Goal: Information Seeking & Learning: Learn about a topic

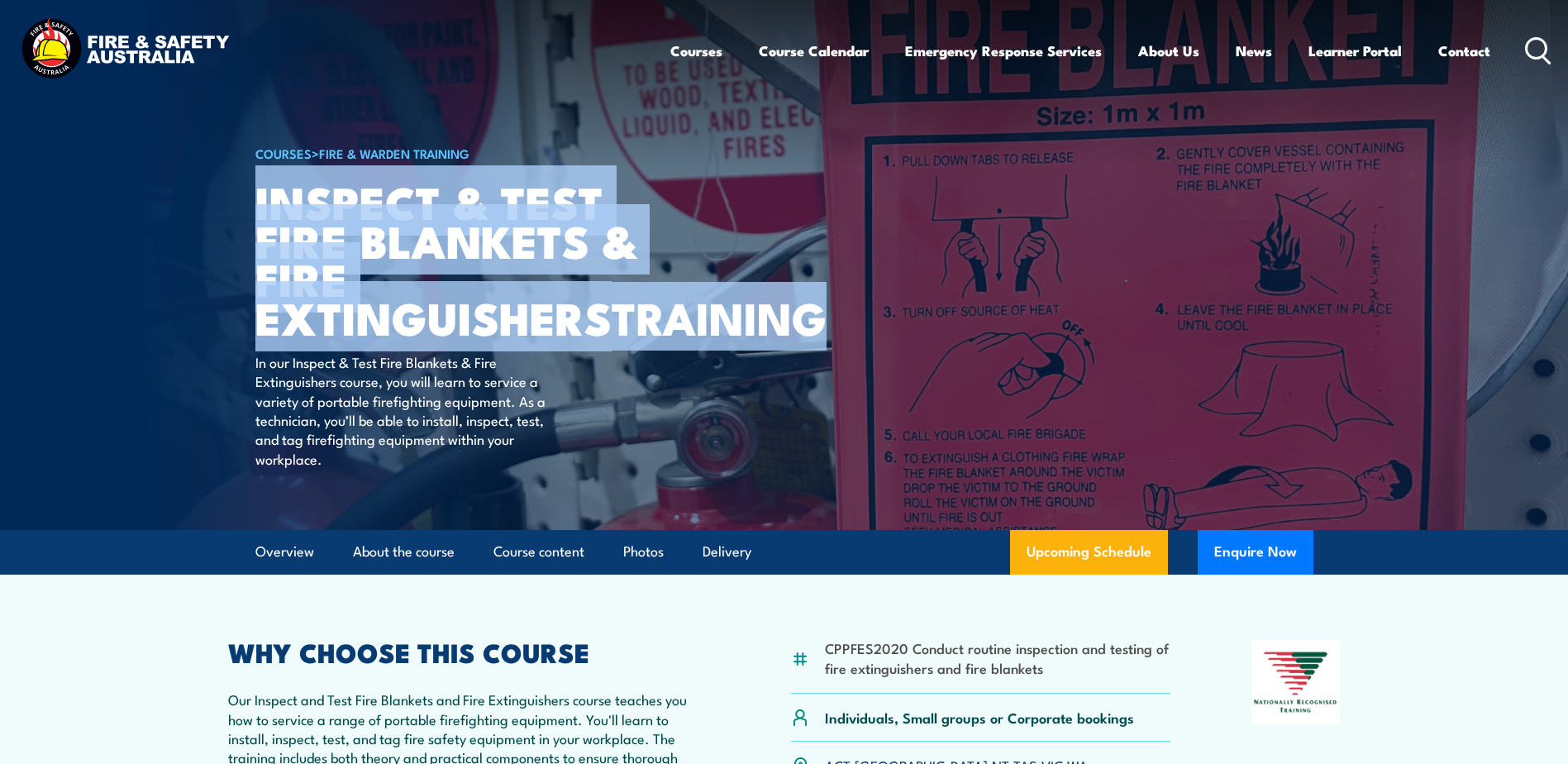
drag, startPoint x: 255, startPoint y: 197, endPoint x: 511, endPoint y: 363, distance: 305.1
click at [511, 337] on h1 "Inspect & Test Fire Blankets & Fire Extinguishers TRAINING" at bounding box center [459, 259] width 408 height 155
copy h1 "Inspect & Test Fire Blankets & Fire Extinguishers TRAINING"
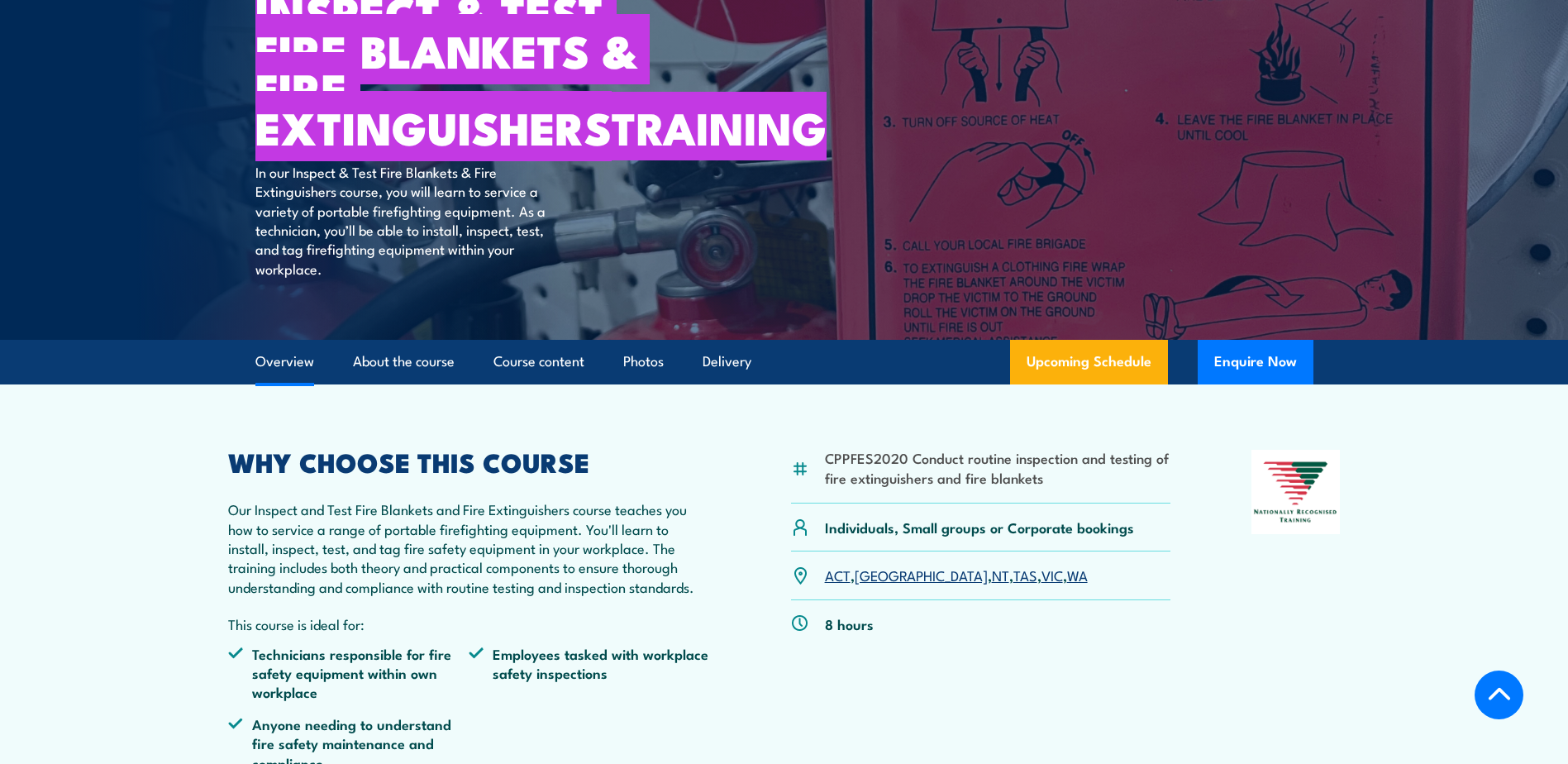
scroll to position [579, 0]
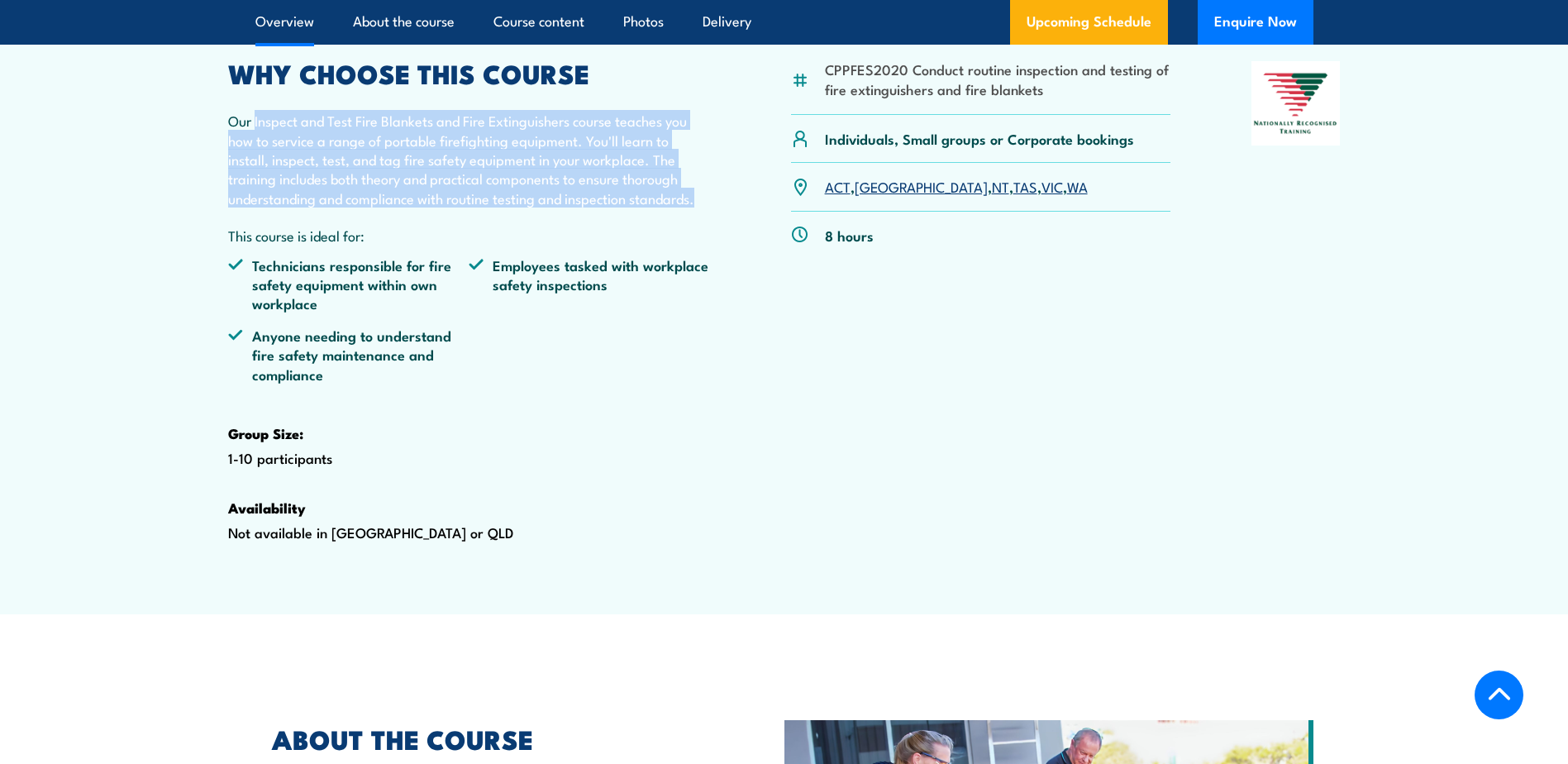
drag, startPoint x: 701, startPoint y: 237, endPoint x: 254, endPoint y: 162, distance: 453.2
click at [254, 162] on p "Our Inspect and Test Fire Blankets and Fire Extinguishers course teaches you ho…" at bounding box center [469, 159] width 483 height 97
copy p "Inspect and Test Fire Blankets and Fire Extinguishers course teaches you how to…"
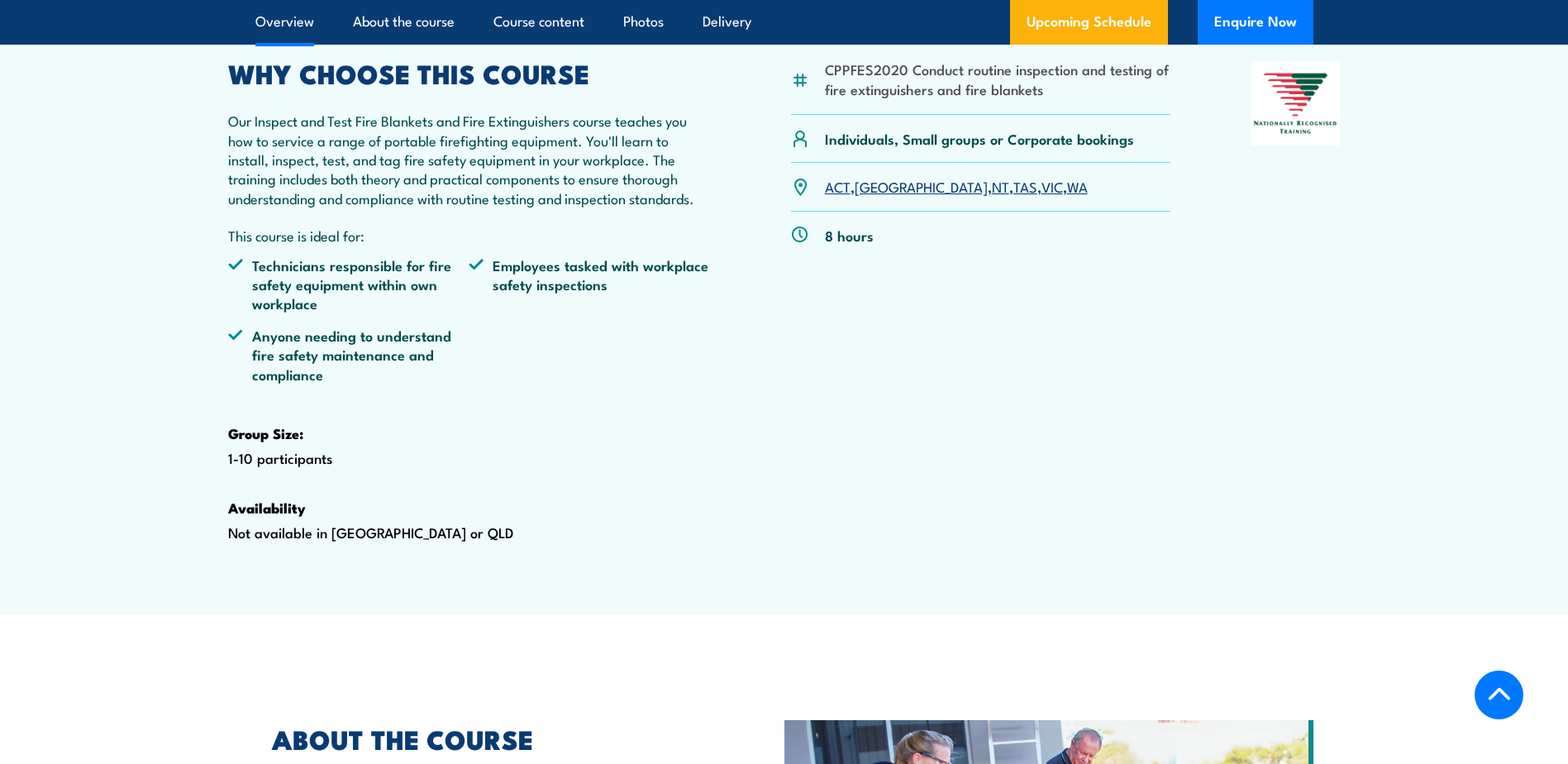
click at [624, 387] on ul "Technicians responsible for fire safety equipment within own workplace Employee…" at bounding box center [469, 325] width 483 height 140
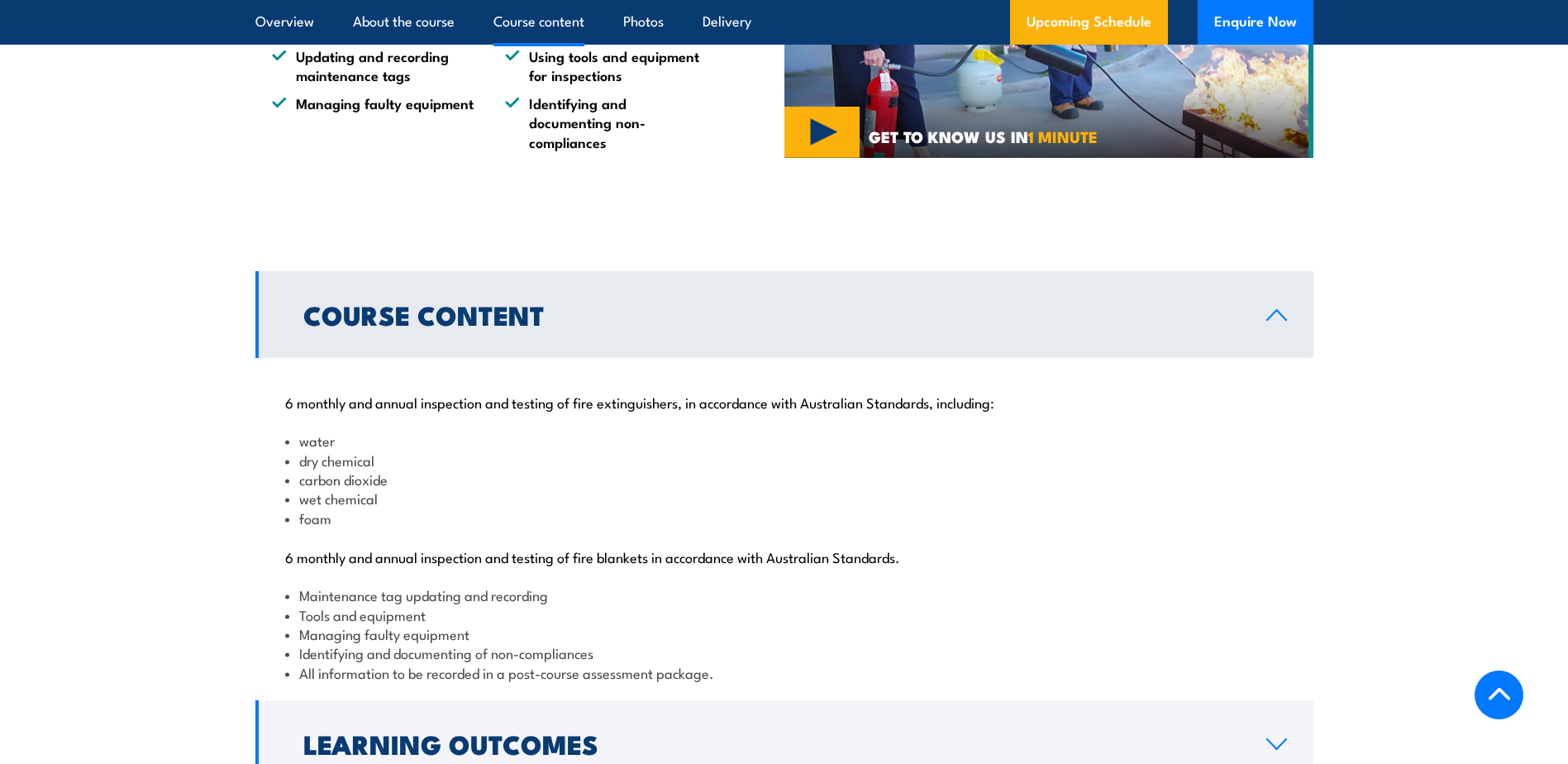
scroll to position [1736, 0]
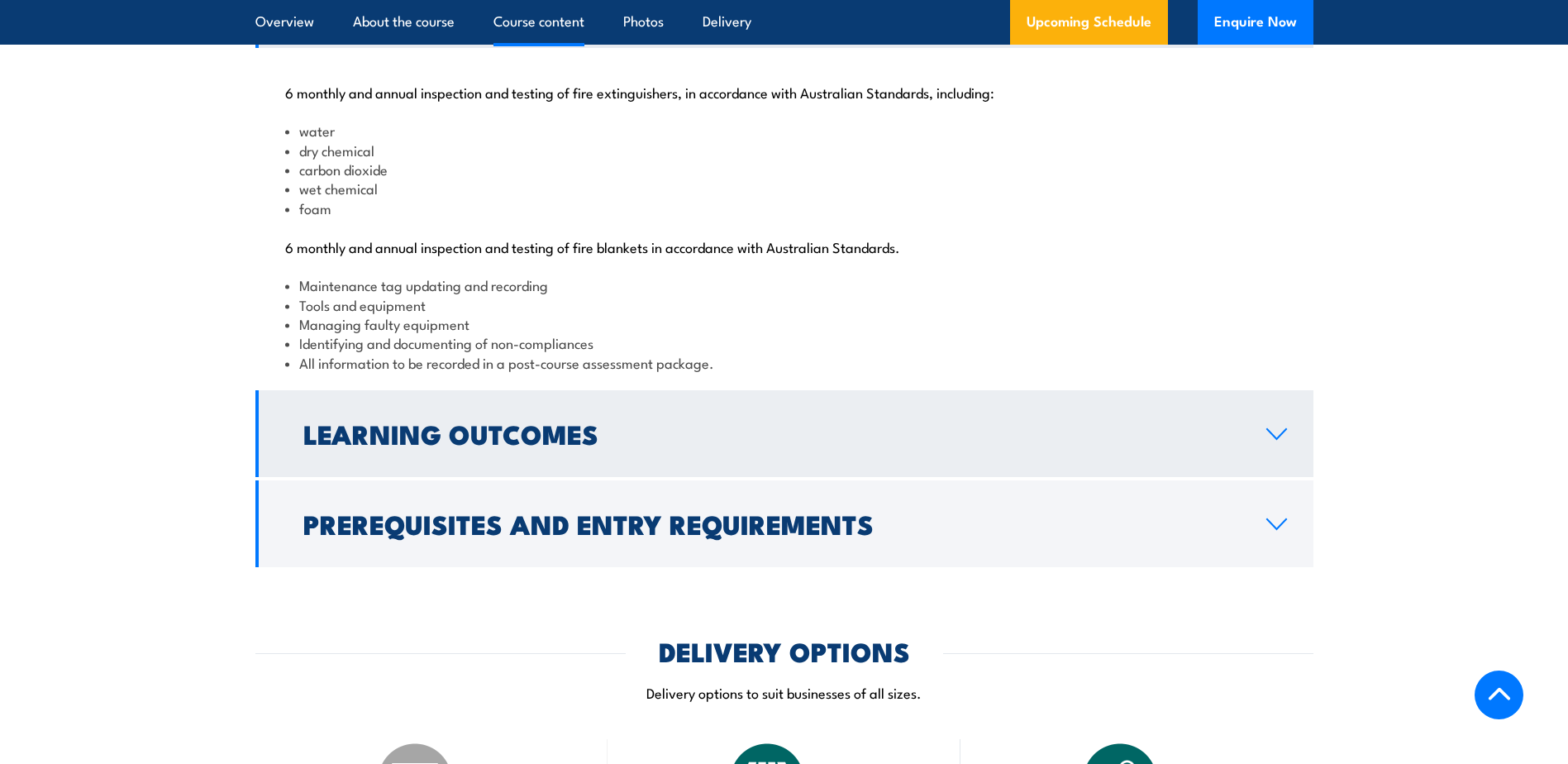
click at [683, 467] on link "Learning Outcomes" at bounding box center [784, 434] width 1058 height 87
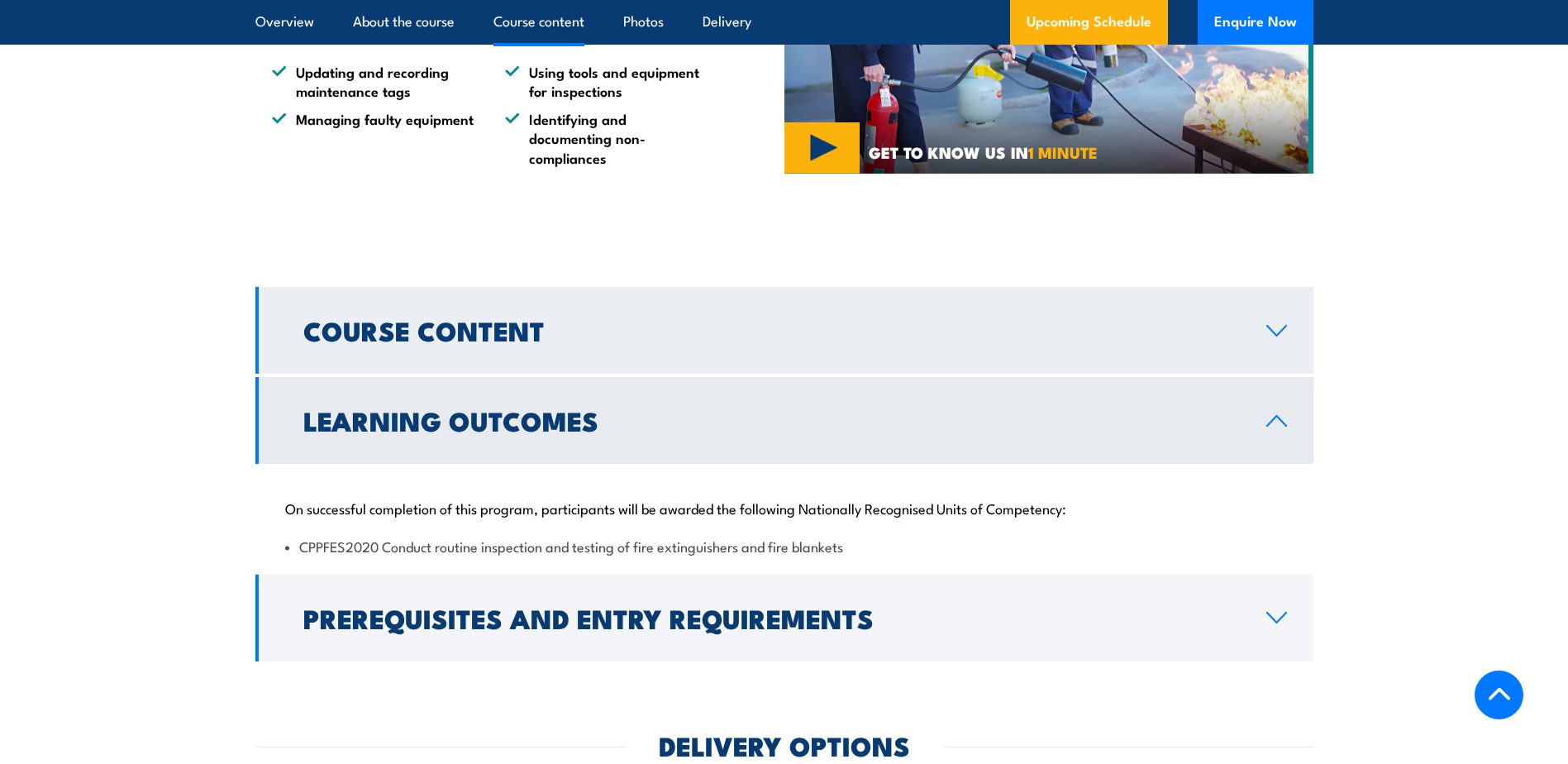
scroll to position [1323, 0]
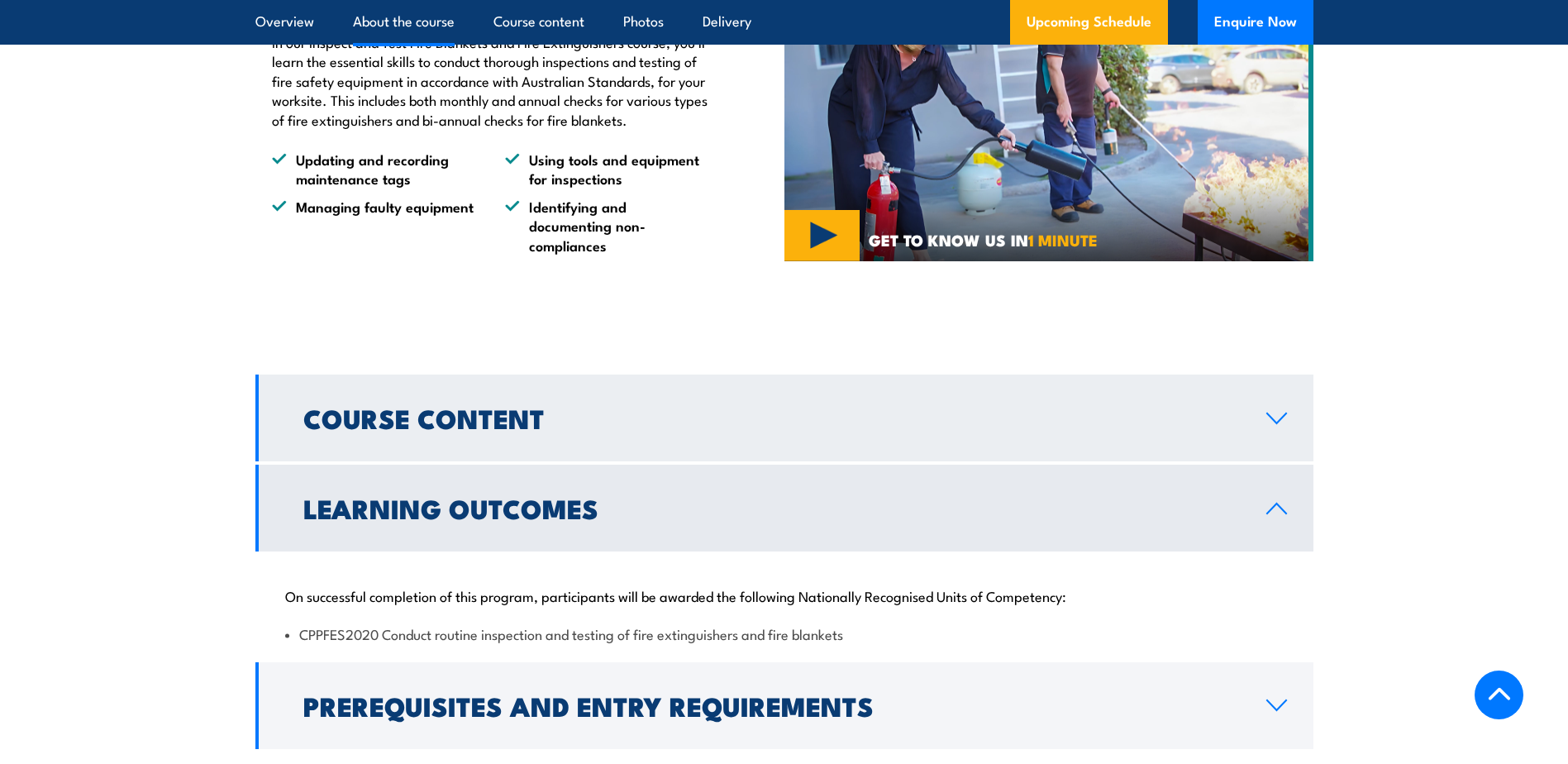
click at [560, 455] on link "Course Content" at bounding box center [784, 418] width 1058 height 87
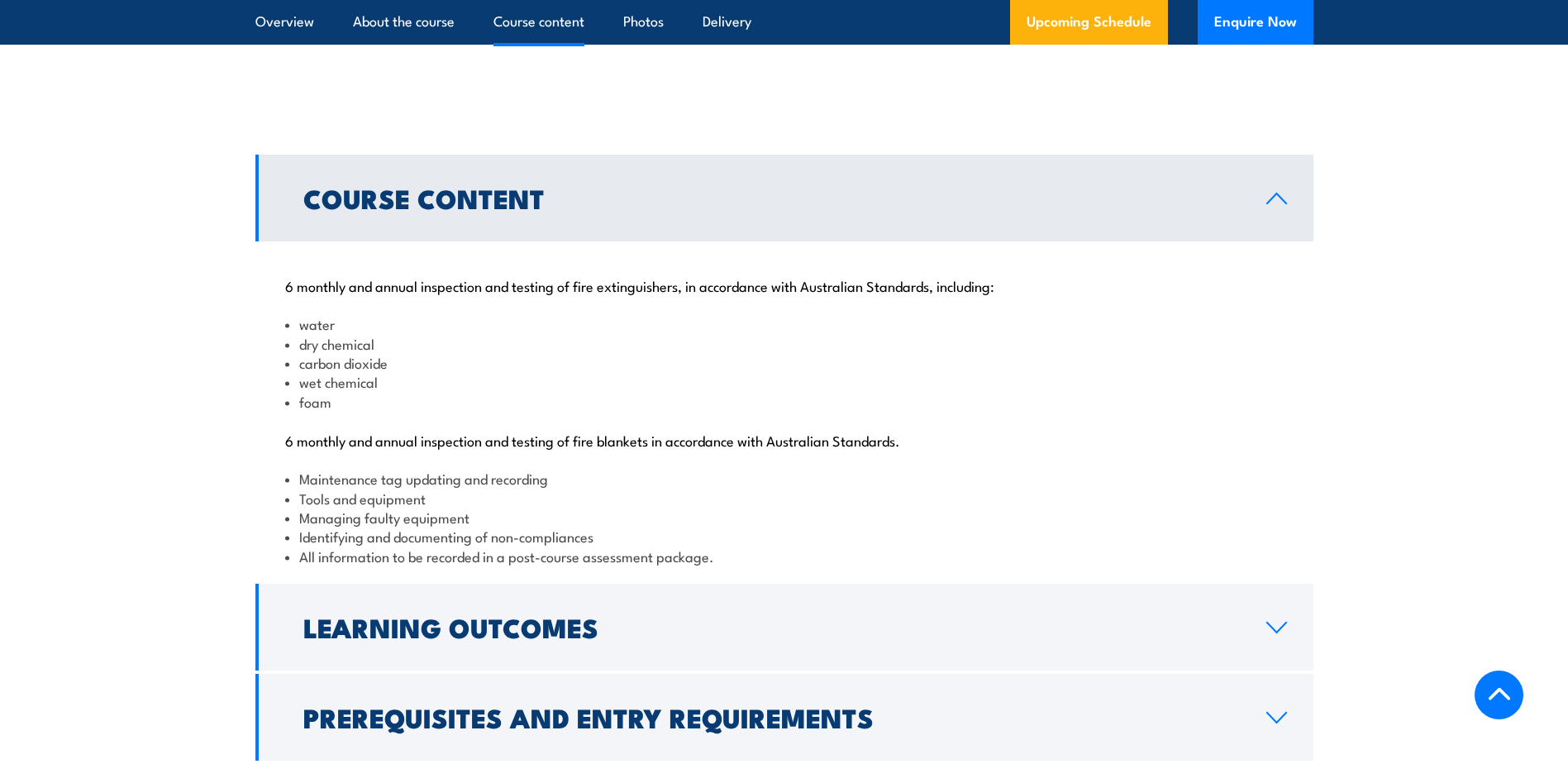
scroll to position [1654, 0]
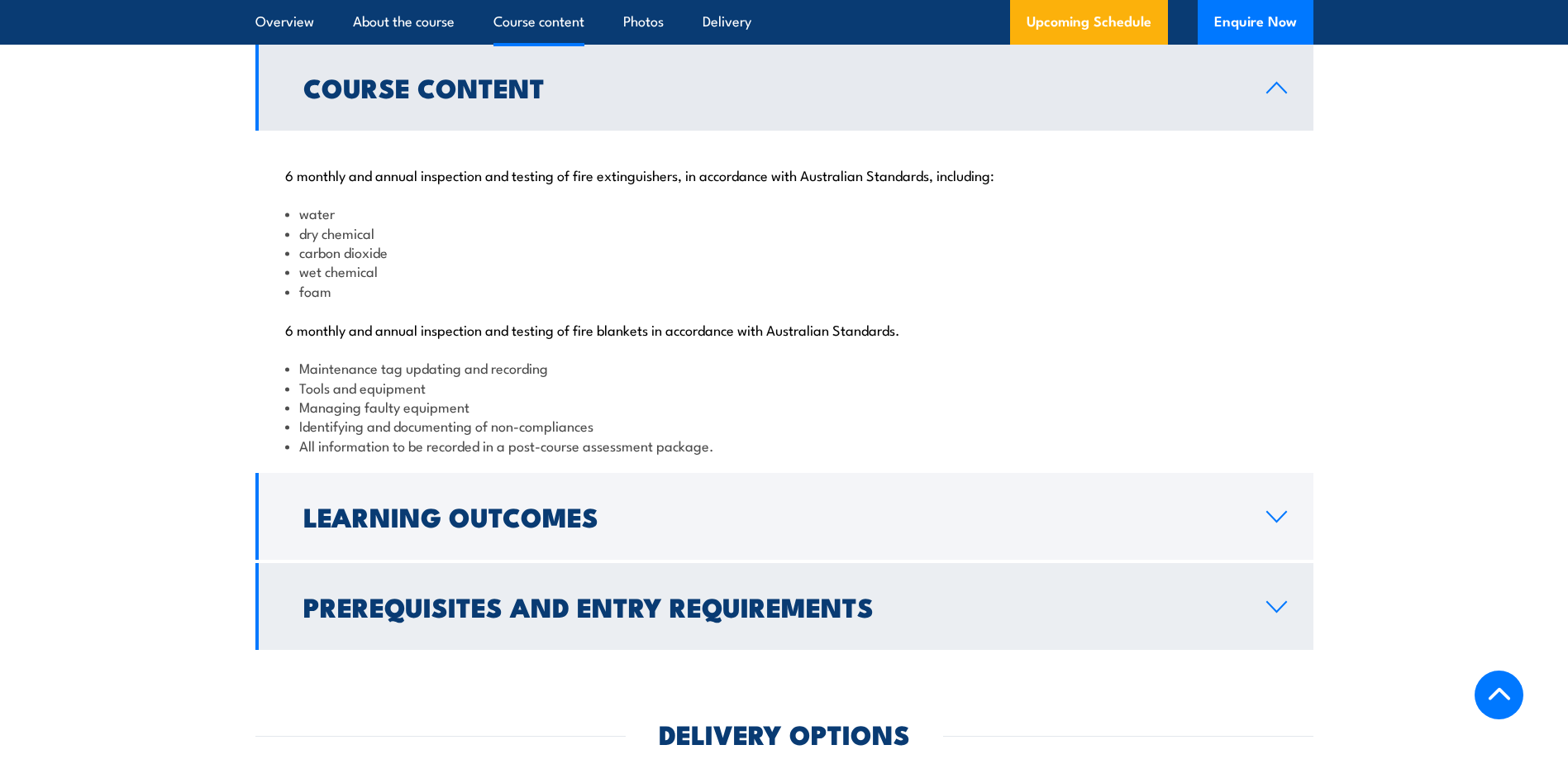
click at [584, 634] on link "Prerequisites and Entry Requirements" at bounding box center [784, 607] width 1058 height 87
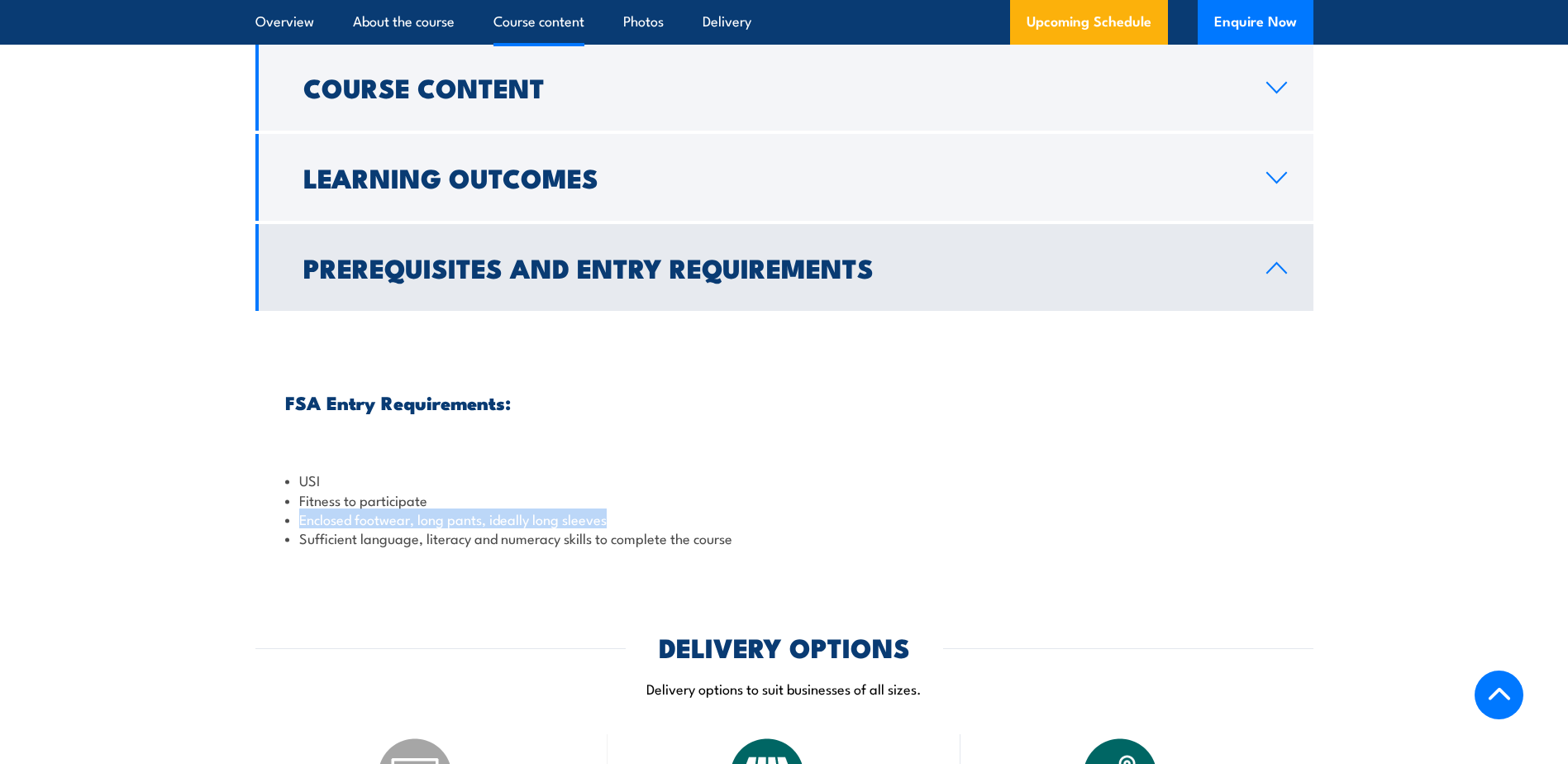
drag, startPoint x: 611, startPoint y: 579, endPoint x: 298, endPoint y: 583, distance: 313.0
click at [298, 528] on li "Enclosed footwear, long pants, ideally long sleeves" at bounding box center [784, 519] width 998 height 19
drag, startPoint x: 543, startPoint y: 575, endPoint x: 463, endPoint y: 424, distance: 170.9
click at [463, 424] on div "FSA Entry Requirements: USI Fitness to participate Enclosed footwear, long pant…" at bounding box center [784, 436] width 1058 height 252
click at [554, 311] on link "Prerequisites and Entry Requirements" at bounding box center [784, 267] width 1058 height 87
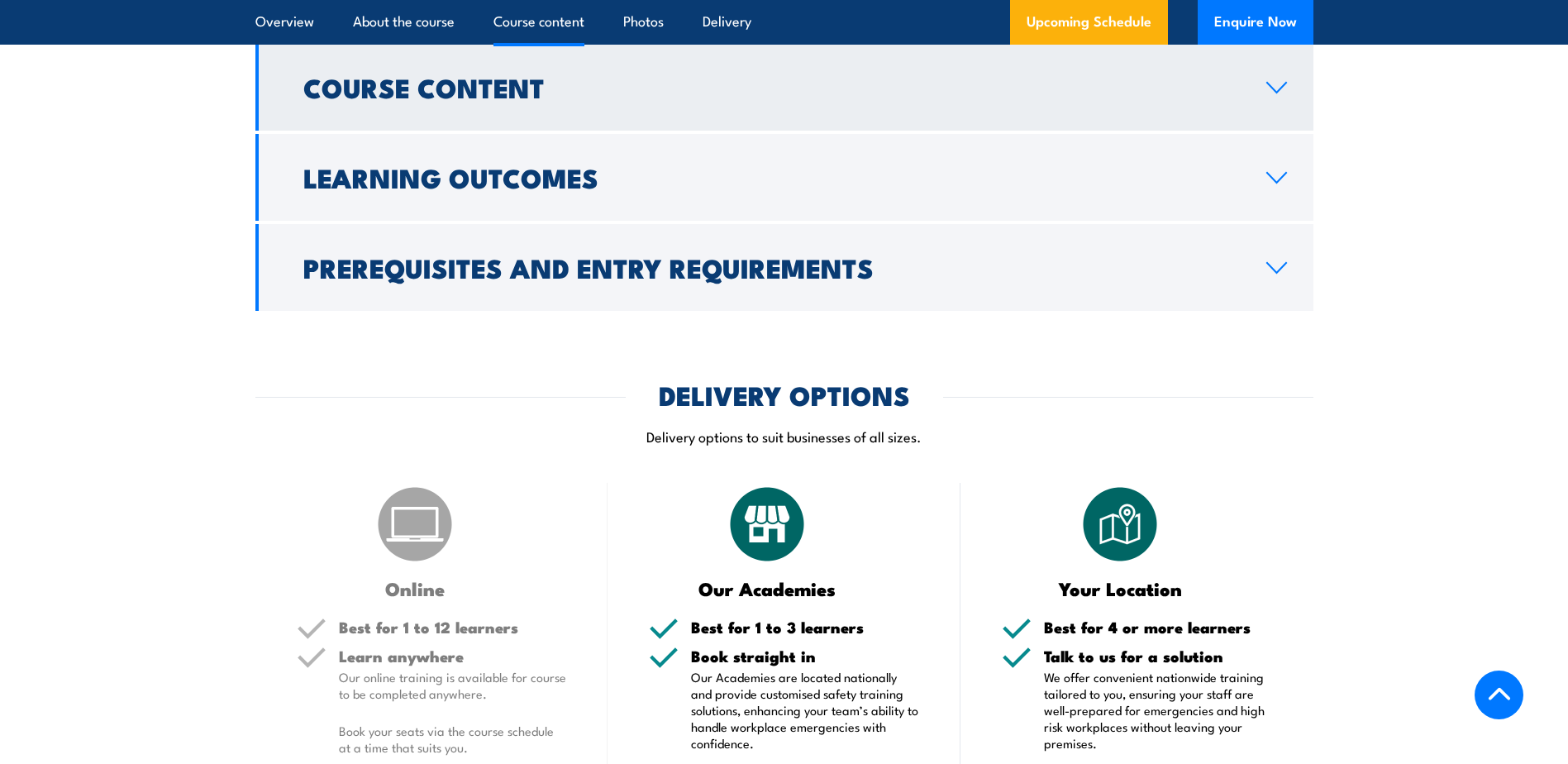
click at [558, 131] on link "Course Content" at bounding box center [784, 88] width 1058 height 87
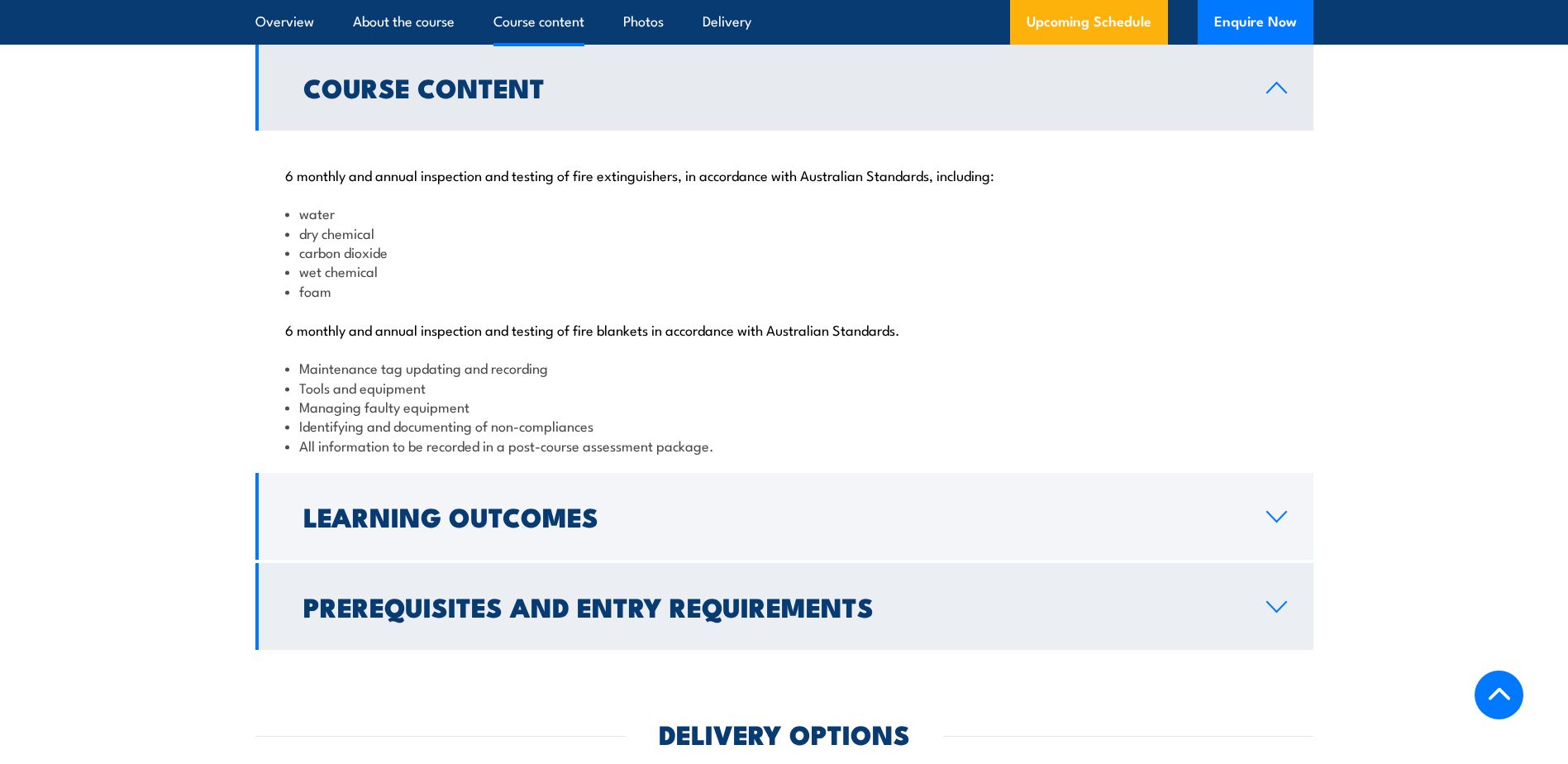
click at [639, 618] on h2 "Prerequisites and Entry Requirements" at bounding box center [771, 606] width 936 height 23
